Goal: Transaction & Acquisition: Purchase product/service

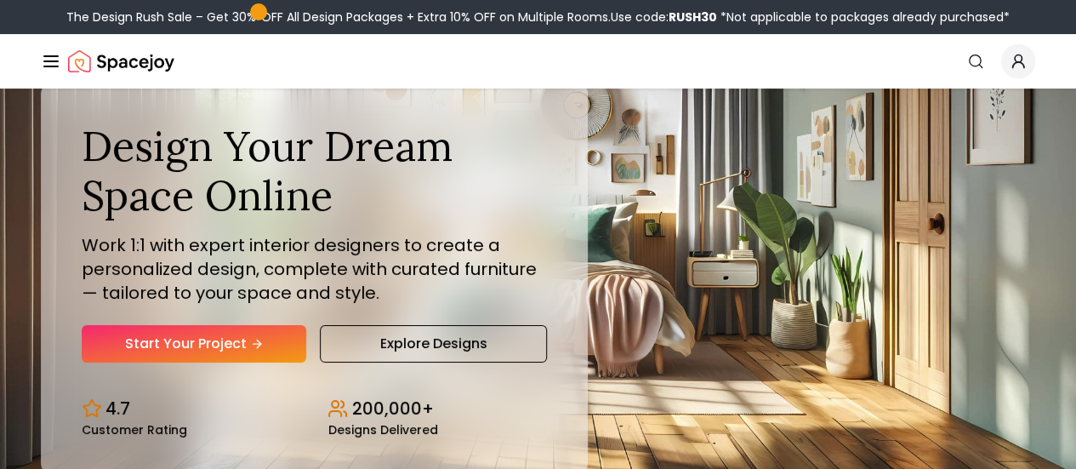
click at [700, 14] on b "RUSH30" at bounding box center [693, 17] width 49 height 17
copy div "RUSH30"
click at [699, 11] on b "RUSH30" at bounding box center [693, 17] width 49 height 17
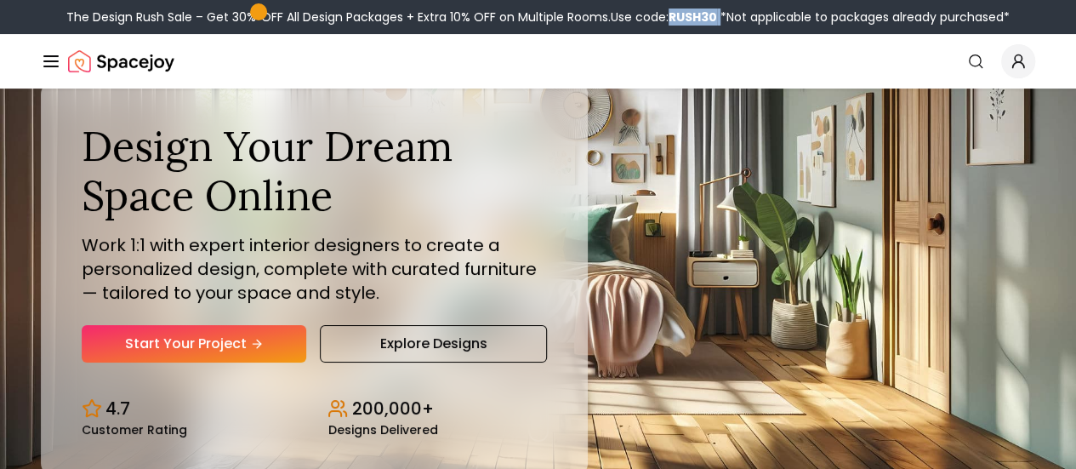
copy div "RUSH30"
